Goal: Task Accomplishment & Management: Use online tool/utility

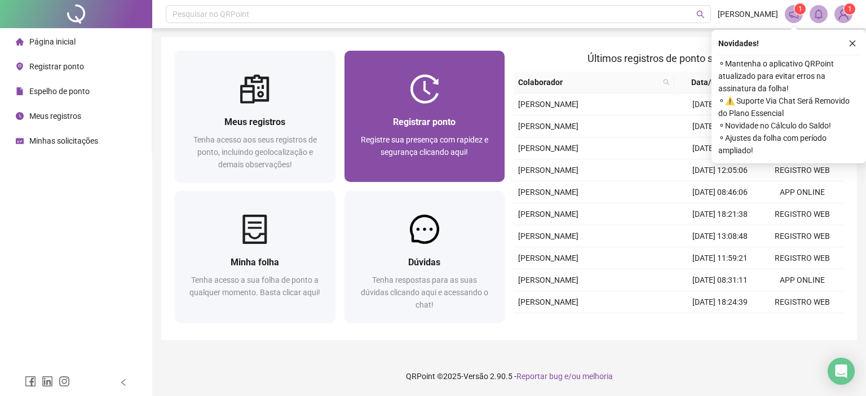
click at [392, 102] on div at bounding box center [425, 88] width 161 height 29
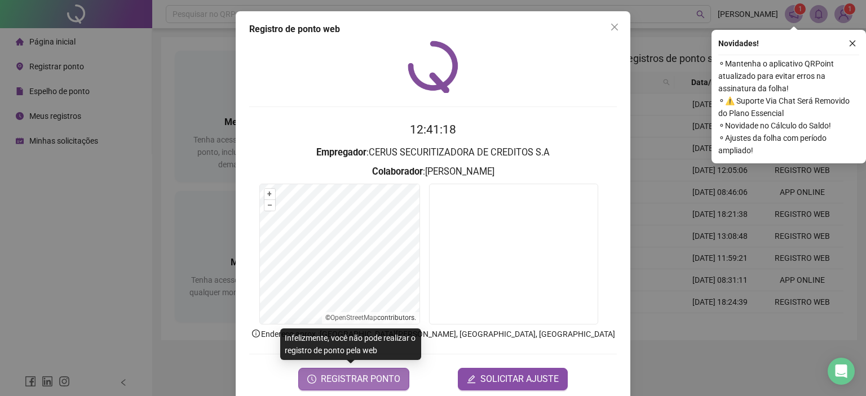
click at [386, 381] on span "REGISTRAR PONTO" at bounding box center [361, 380] width 80 height 14
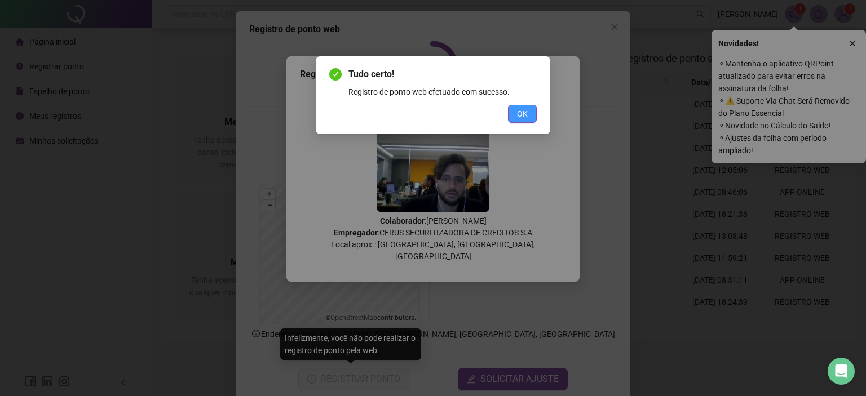
click at [529, 114] on button "OK" at bounding box center [522, 114] width 29 height 18
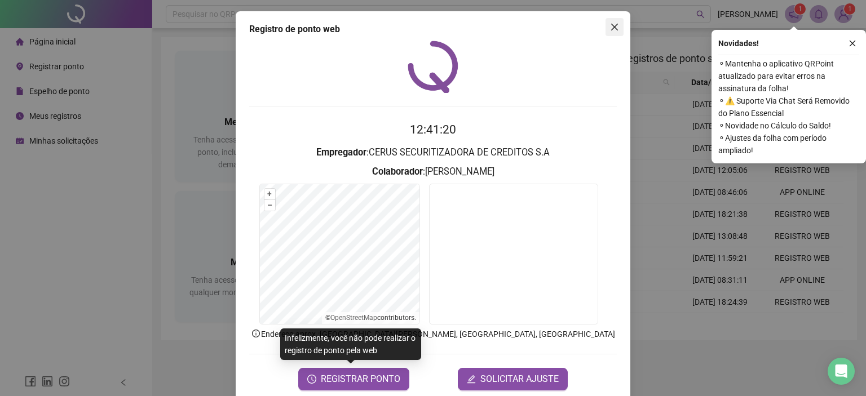
click at [614, 27] on icon "close" at bounding box center [614, 27] width 9 height 9
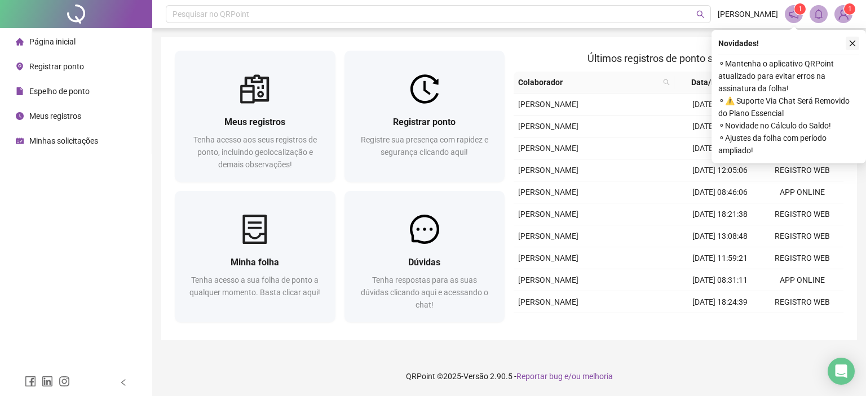
click at [851, 40] on icon "close" at bounding box center [853, 43] width 8 height 8
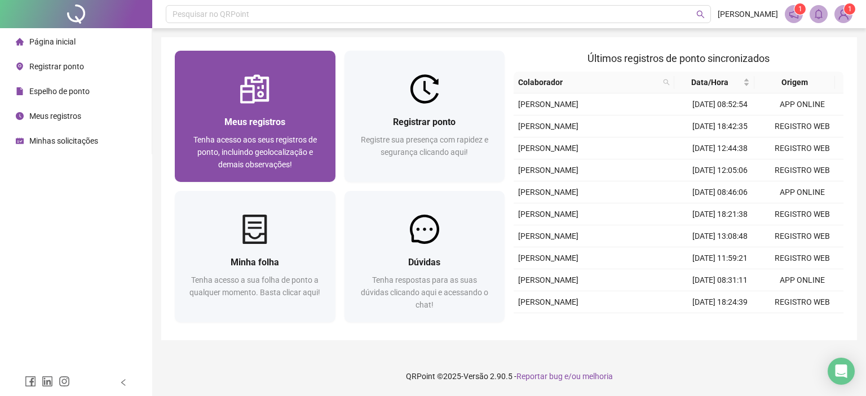
click at [285, 110] on div "Meus registros Tenha acesso aos seus registros de ponto, incluindo geolocalizaç…" at bounding box center [255, 143] width 161 height 78
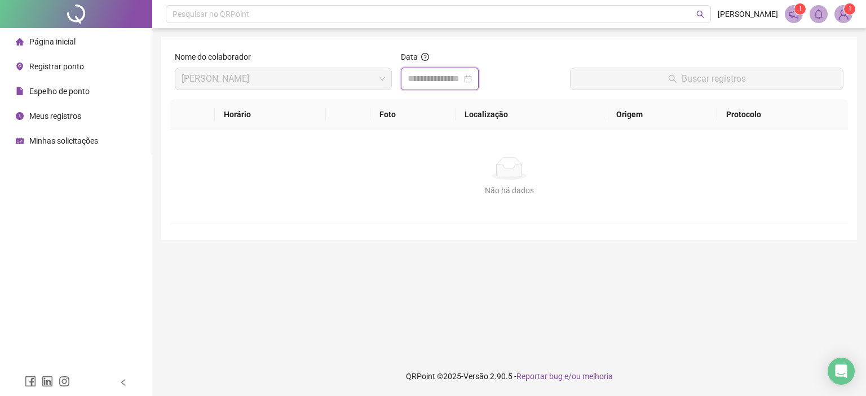
click at [423, 79] on input at bounding box center [435, 79] width 54 height 14
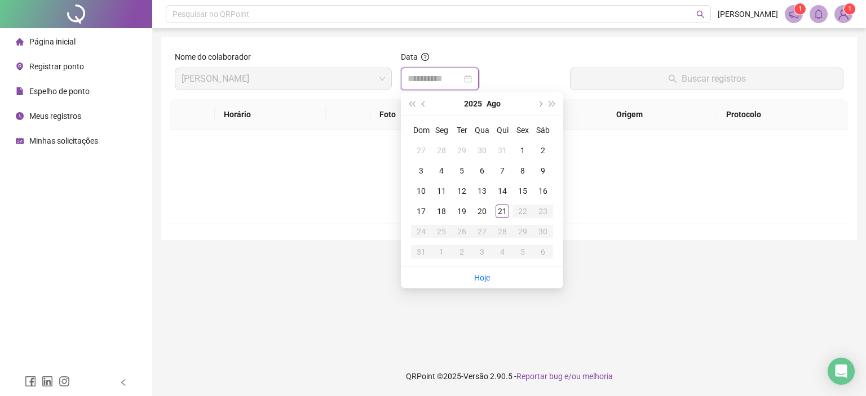
type input "**********"
click at [504, 214] on div "21" at bounding box center [503, 212] width 14 height 14
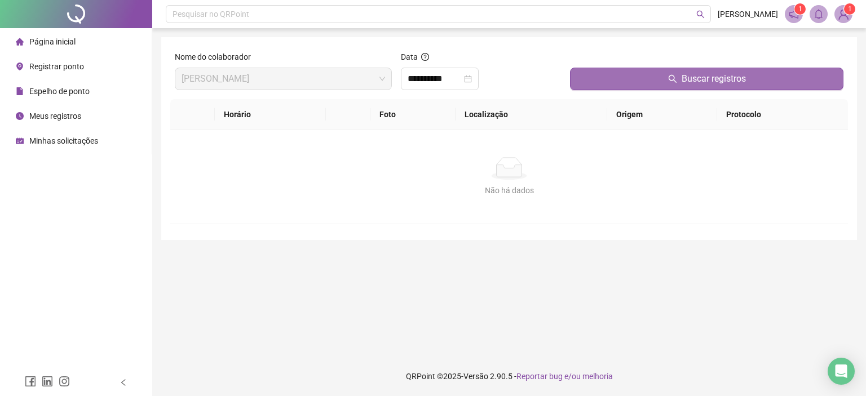
click at [612, 71] on button "Buscar registros" at bounding box center [707, 79] width 274 height 23
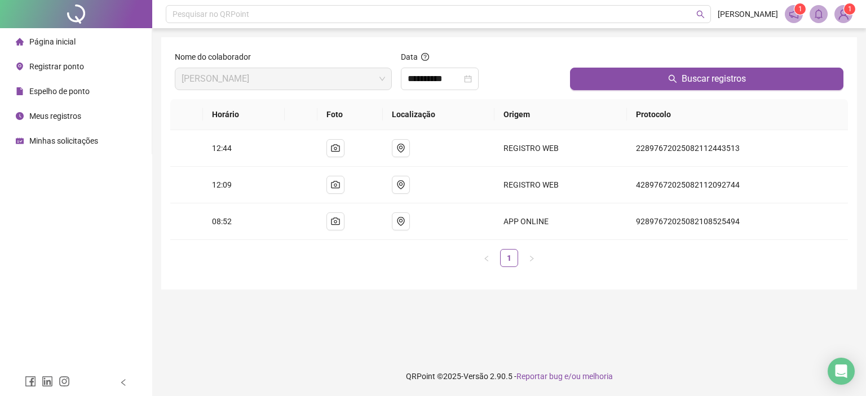
click at [72, 37] on span "Página inicial" at bounding box center [52, 41] width 46 height 9
